Goal: Answer question/provide support

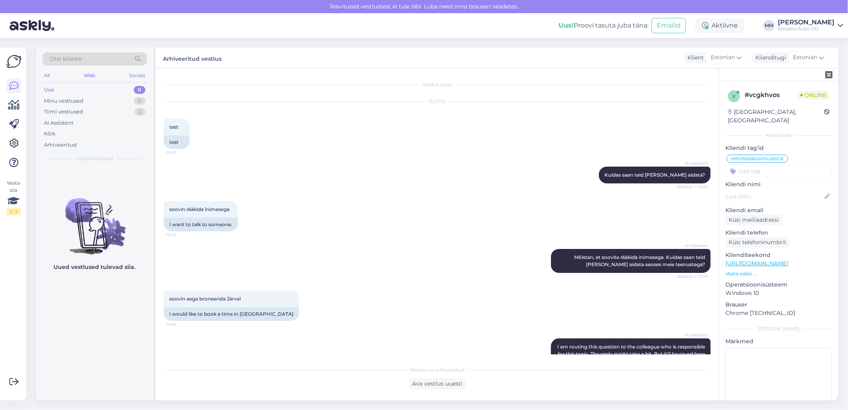
scroll to position [85, 0]
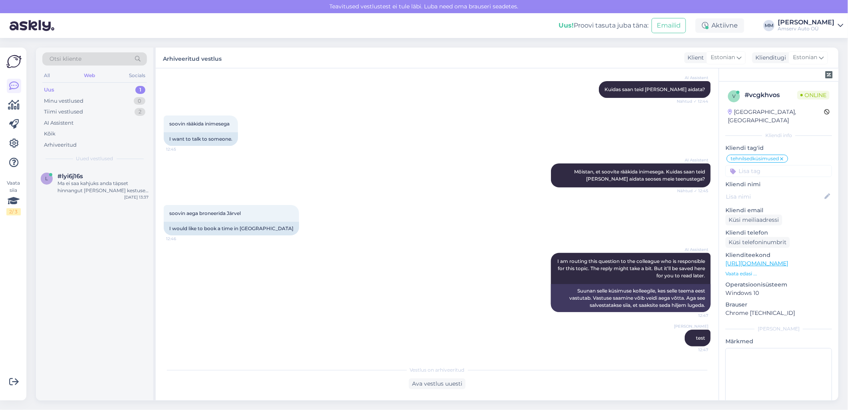
click at [93, 87] on div "Uus 1" at bounding box center [94, 89] width 105 height 11
click at [77, 181] on div "Ma ei saa kahjuks anda täpset hinnangut [PERSON_NAME] kestuse kohta, kuna see s…" at bounding box center [103, 187] width 91 height 14
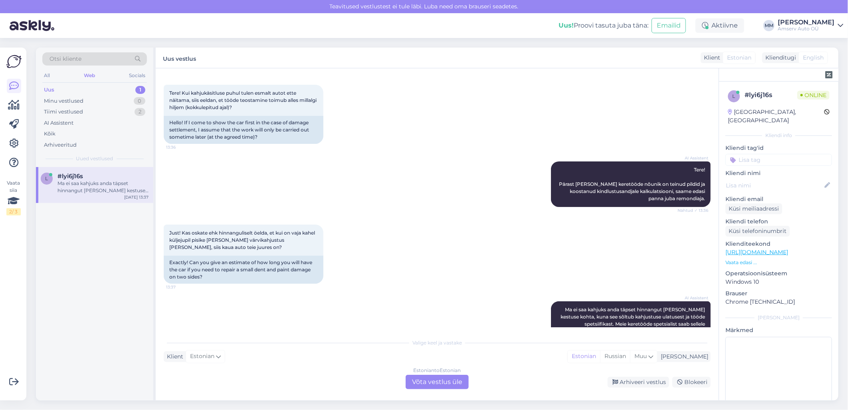
scroll to position [0, 0]
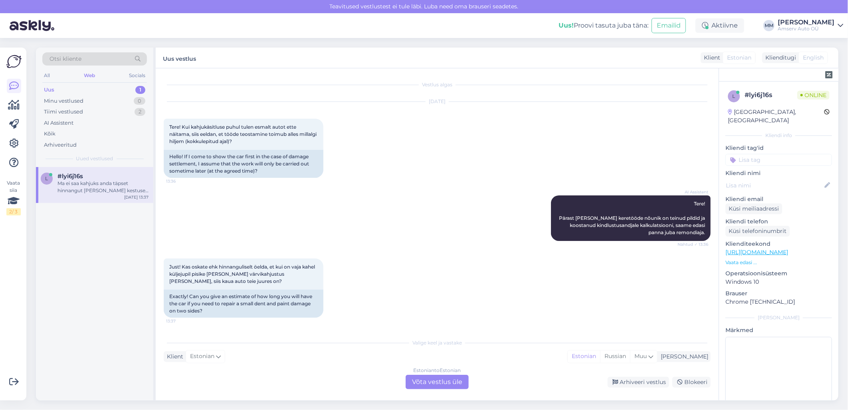
click at [432, 382] on div "Estonian to Estonian Võta vestlus üle" at bounding box center [437, 382] width 63 height 14
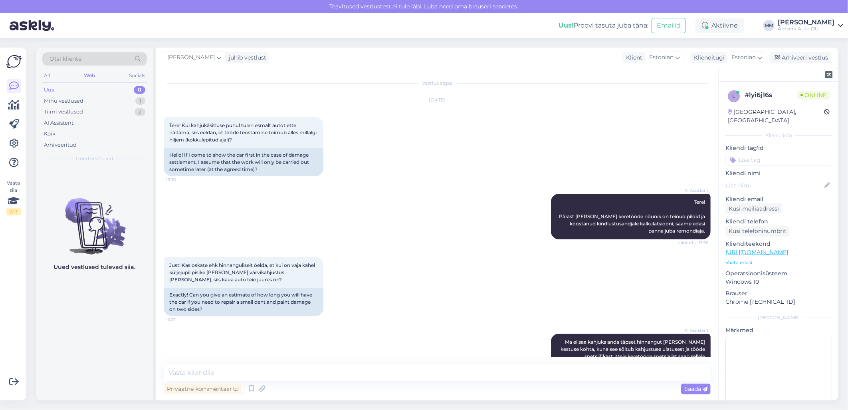
scroll to position [46, 0]
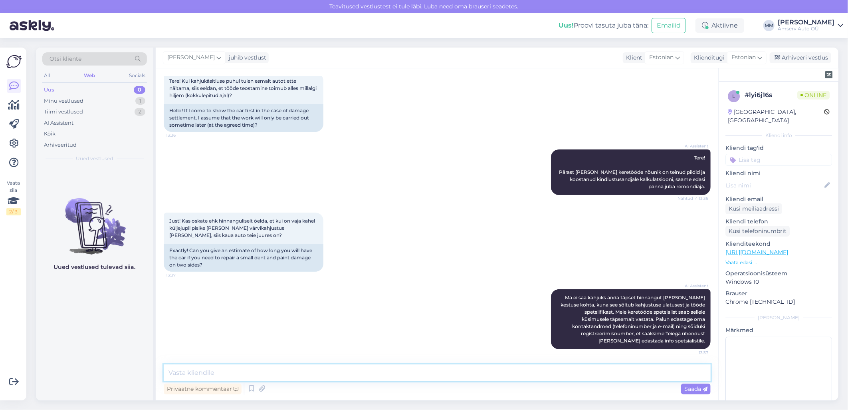
click at [307, 371] on textarea at bounding box center [437, 372] width 547 height 17
click at [291, 373] on textarea "Palun võtke ühendust meie keretöödespetsialistiga" at bounding box center [437, 372] width 547 height 17
type textarea "Palun võtke ühendust meie keretööde spetsialistiga"
click at [340, 372] on textarea "Palun võtke ühendust meie keretööde spetsialistiga" at bounding box center [437, 372] width 547 height 17
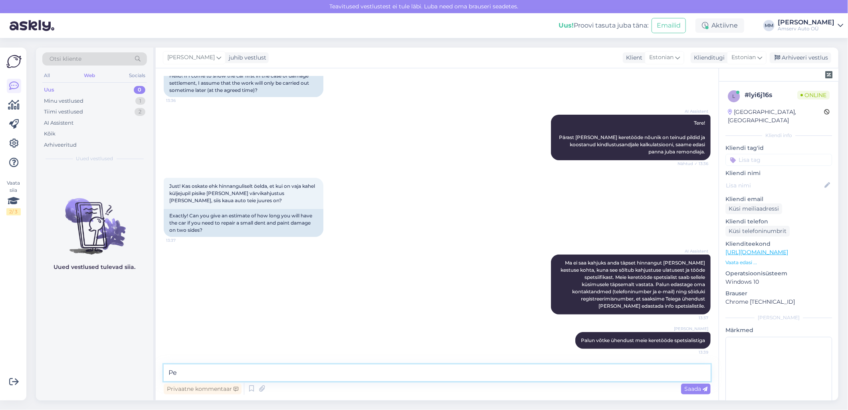
type textarea "P"
type textarea "Kui sobib Tallinna esindus, siis"
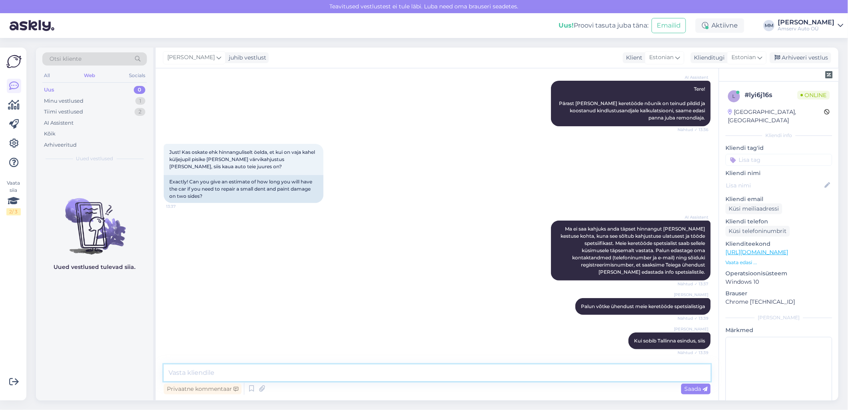
click at [264, 370] on textarea at bounding box center [437, 372] width 547 height 17
paste textarea "Kere- ja värvitööd 650 2503 [EMAIL_ADDRESS][DOMAIN_NAME] E – R 8.00 - 18.00 Kon…"
type textarea "Kere- ja värvitööd 650 2503 [EMAIL_ADDRESS][DOMAIN_NAME] E – R 8.00 - 18.00 Kon…"
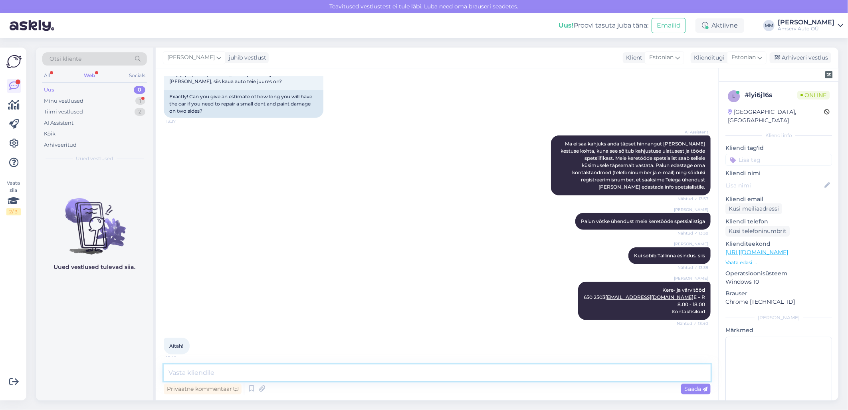
scroll to position [234, 0]
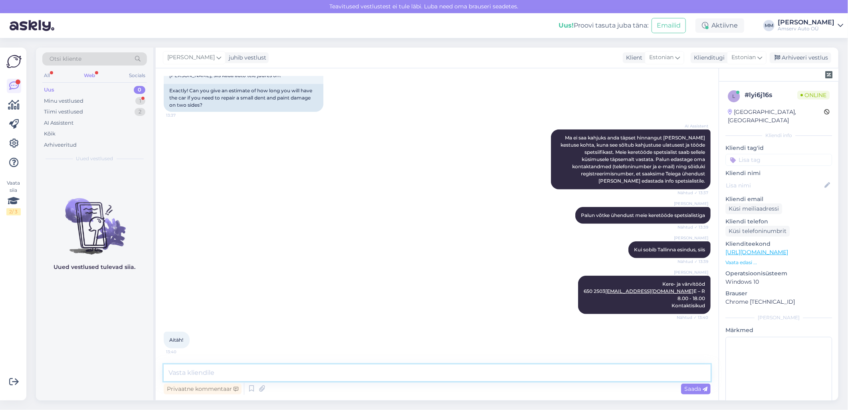
click at [193, 373] on textarea at bounding box center [437, 372] width 547 height 17
type textarea "Aitäh Teile!"
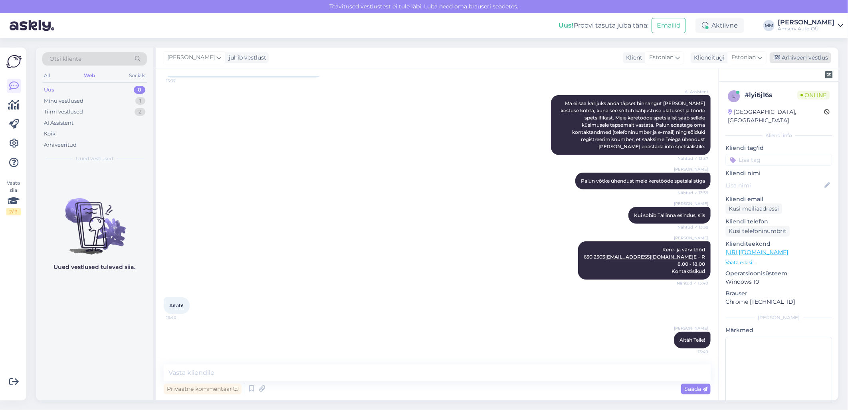
click at [816, 58] on div "Arhiveeri vestlus" at bounding box center [801, 57] width 62 height 11
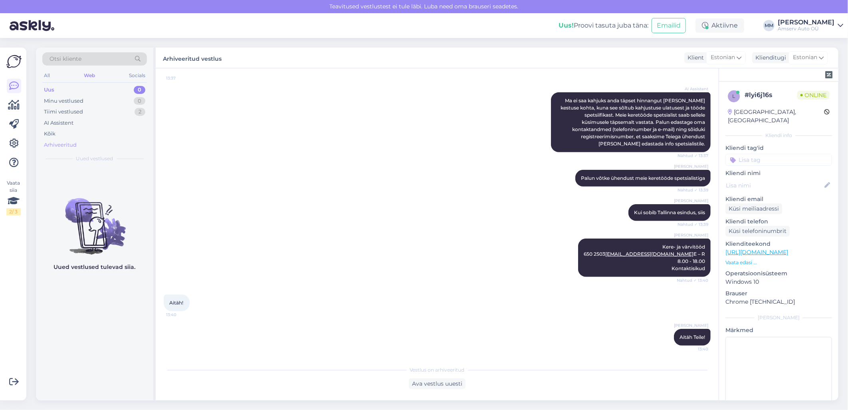
click at [54, 145] on div "Arhiveeritud" at bounding box center [60, 145] width 33 height 8
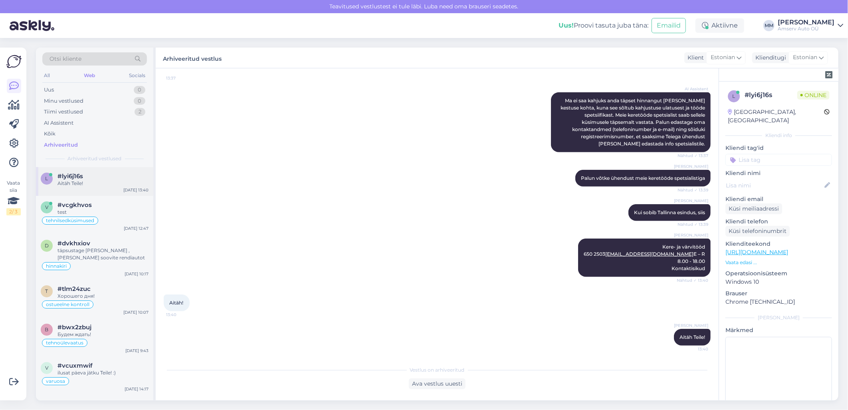
click at [85, 180] on div "Aitäh Teile!" at bounding box center [103, 183] width 91 height 7
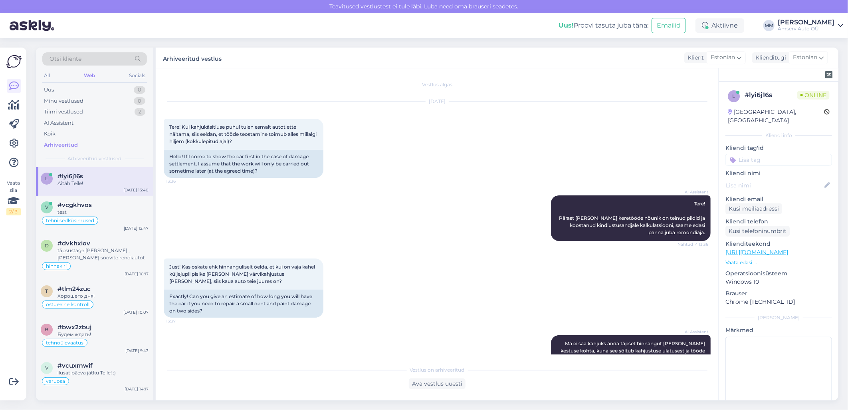
scroll to position [271, 0]
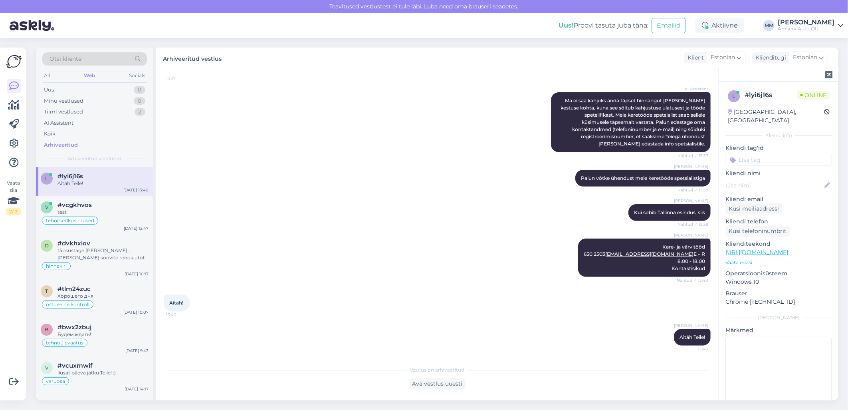
click at [759, 154] on input at bounding box center [779, 160] width 107 height 12
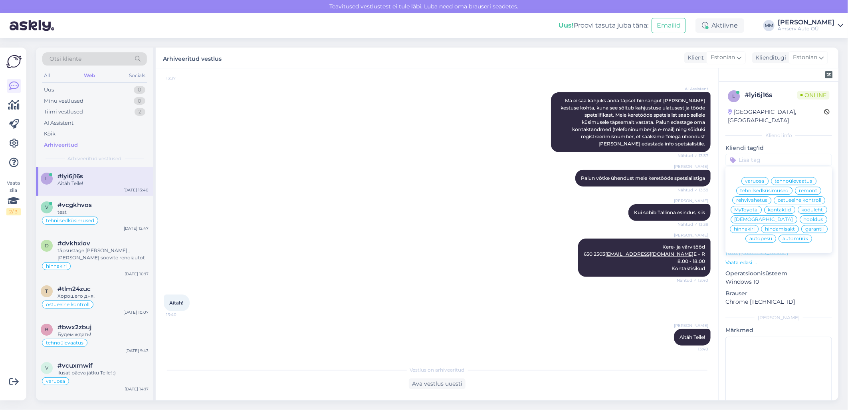
click at [748, 220] on span "[DEMOGRAPHIC_DATA]" at bounding box center [764, 219] width 59 height 5
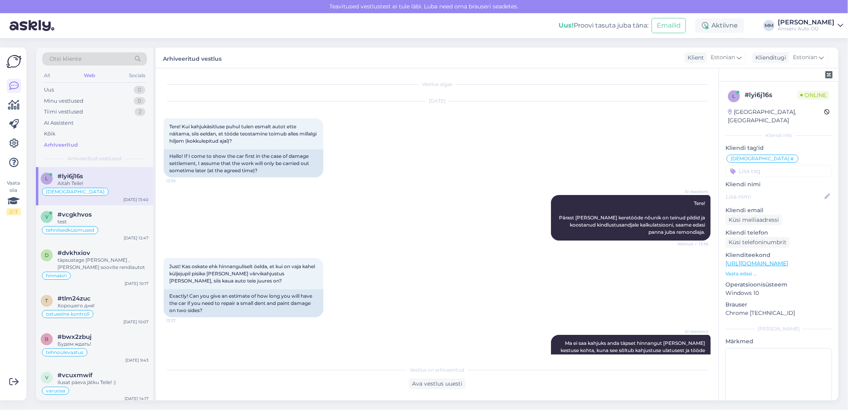
scroll to position [0, 0]
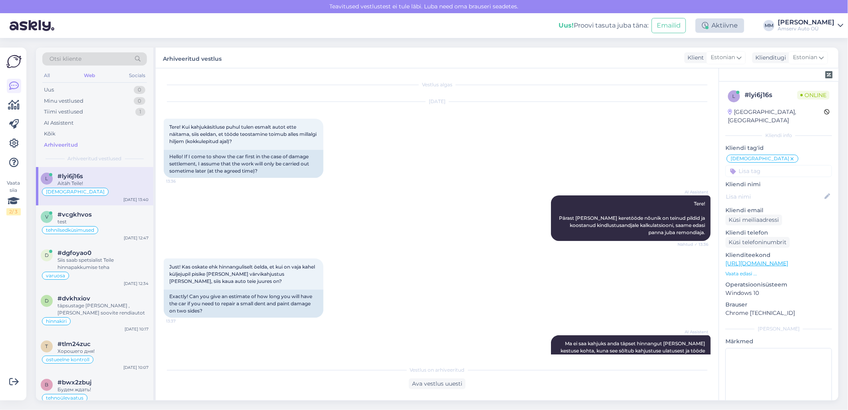
click at [721, 28] on div "Aktiivne" at bounding box center [720, 25] width 49 height 14
click at [681, 60] on button "15 minutit" at bounding box center [672, 62] width 34 height 9
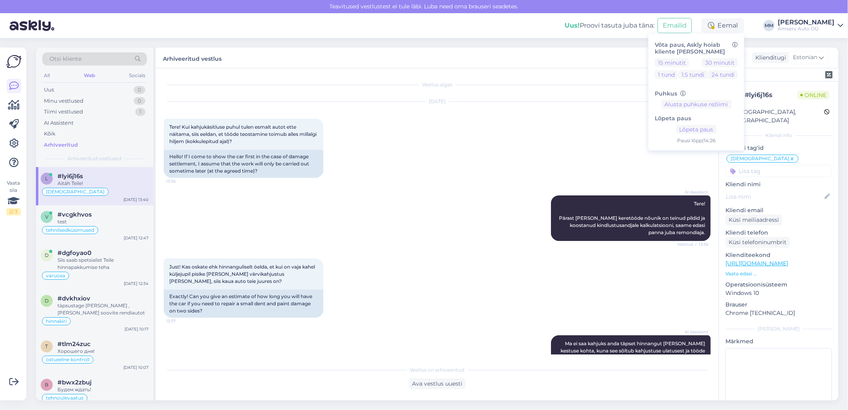
click at [622, 112] on div "[DATE] Tere! Kui kahjukäsitluse puhul tulen esmalt autot ette näitama, siis eel…" at bounding box center [437, 139] width 547 height 93
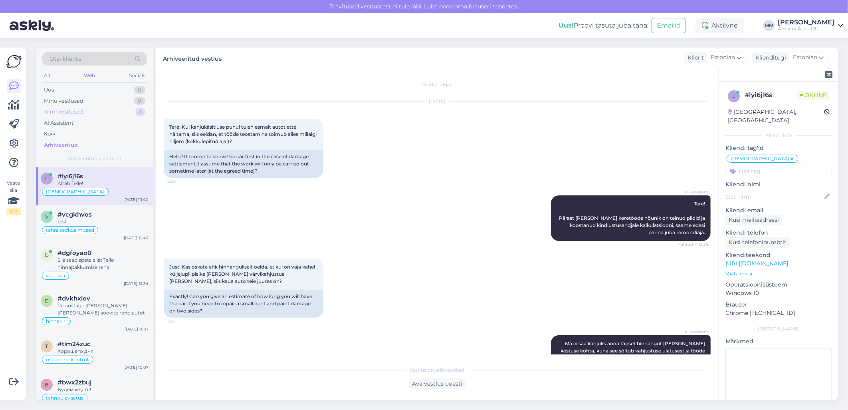
click at [59, 113] on div "Tiimi vestlused" at bounding box center [63, 112] width 39 height 8
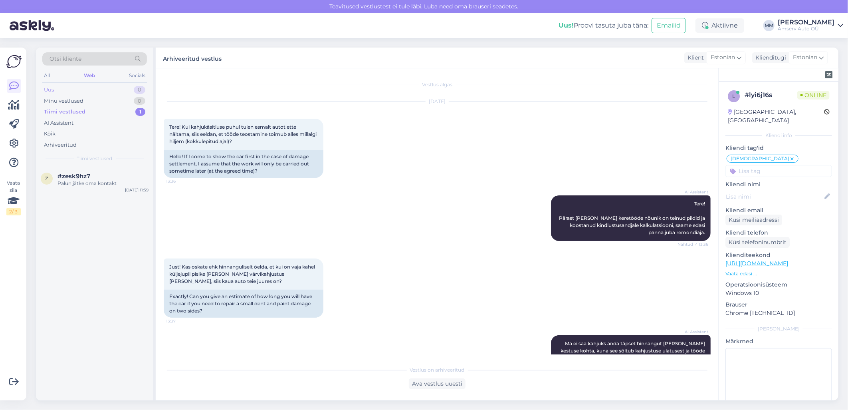
click at [53, 88] on div "Uus" at bounding box center [49, 90] width 10 height 8
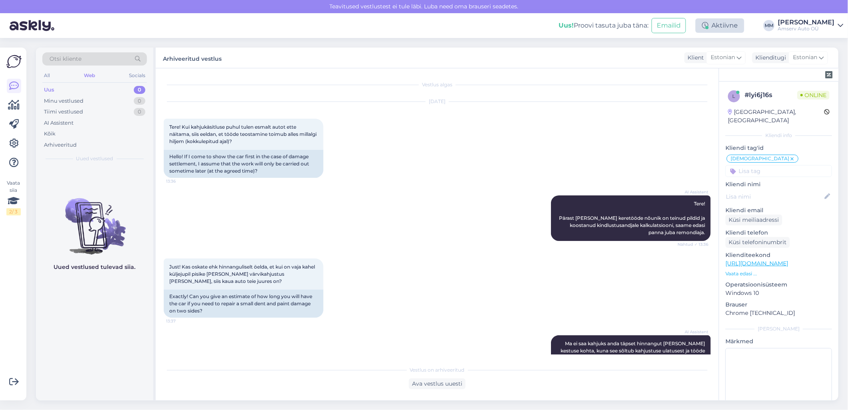
click at [710, 26] on div "Aktiivne" at bounding box center [720, 25] width 49 height 14
click at [717, 63] on button "30 minutit" at bounding box center [720, 62] width 36 height 9
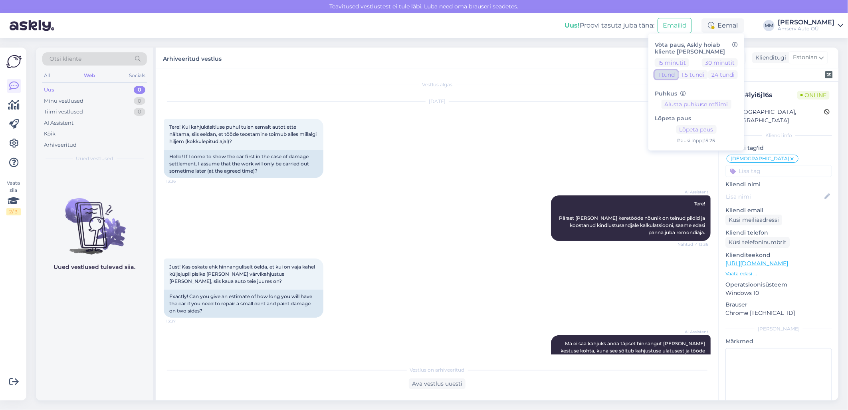
click at [670, 77] on button "1 tund" at bounding box center [666, 74] width 23 height 9
click at [687, 76] on button "1.5 tundi" at bounding box center [693, 74] width 29 height 9
click at [508, 198] on div "AI Assistent Tere! Pärast [PERSON_NAME] keretööde nõunik on teinud pildid ja ko…" at bounding box center [437, 218] width 547 height 63
